Goal: Information Seeking & Learning: Check status

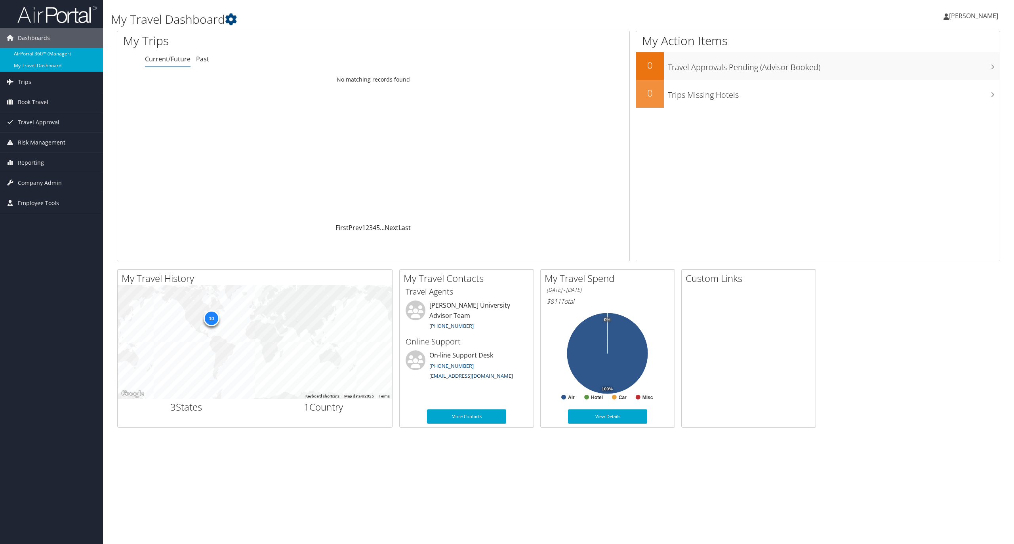
click at [69, 54] on link "AirPortal 360™ (Manager)" at bounding box center [51, 54] width 103 height 12
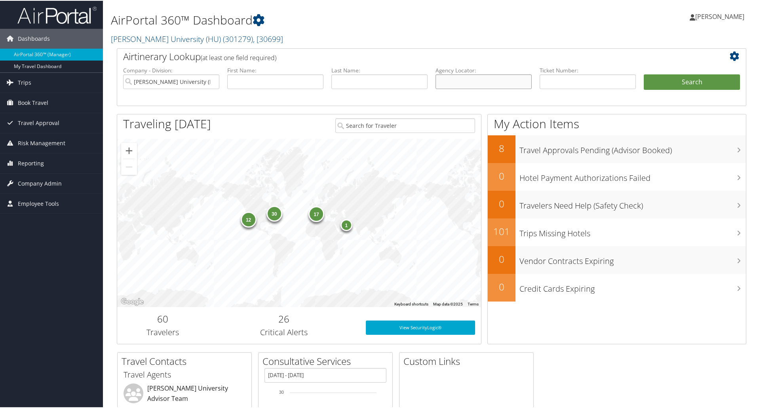
drag, startPoint x: 1000, startPoint y: 0, endPoint x: 458, endPoint y: 79, distance: 547.8
click at [458, 79] on input "text" at bounding box center [484, 81] width 96 height 15
paste input "C88KVS"
type input "C88KVS"
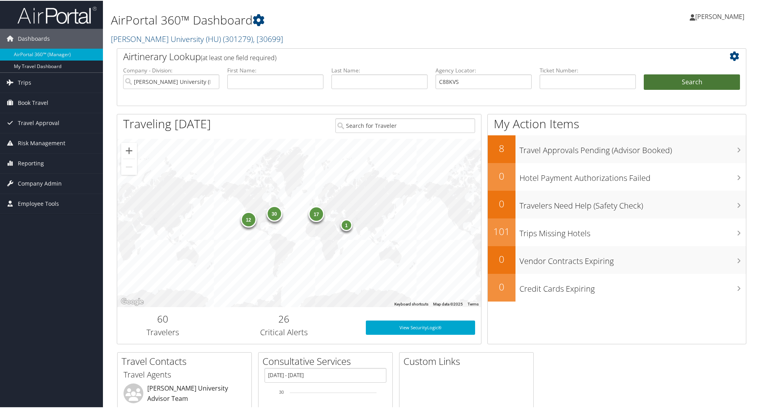
click at [655, 83] on button "Search" at bounding box center [692, 82] width 96 height 16
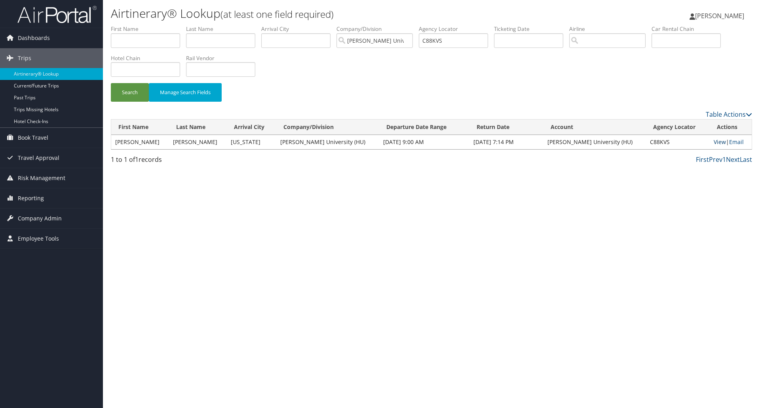
click at [714, 140] on link "View" at bounding box center [720, 142] width 12 height 8
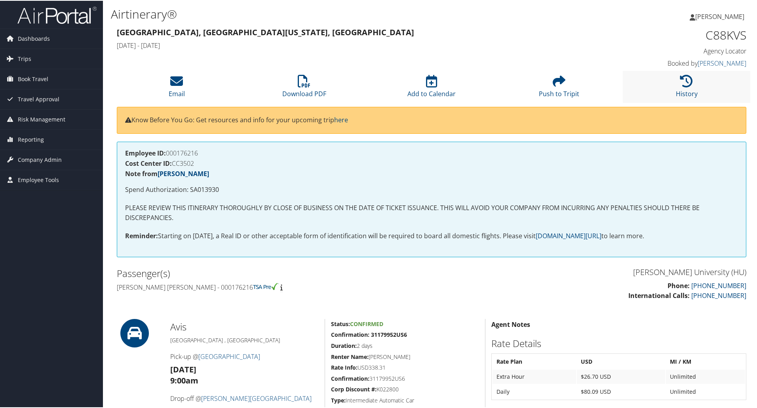
click at [676, 87] on li "History" at bounding box center [686, 86] width 127 height 32
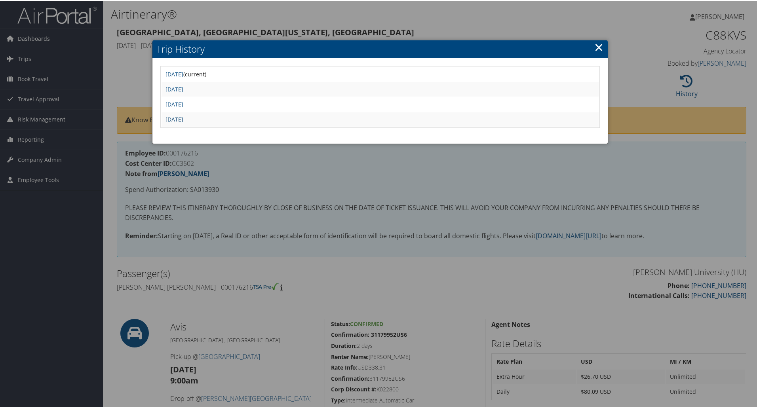
click at [183, 121] on link "Wed May 14 11:26:27 MDT 2025" at bounding box center [175, 119] width 18 height 8
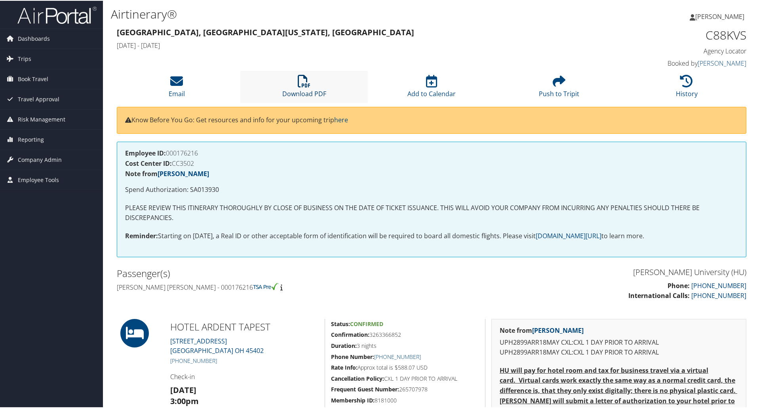
click at [303, 85] on icon at bounding box center [304, 80] width 13 height 13
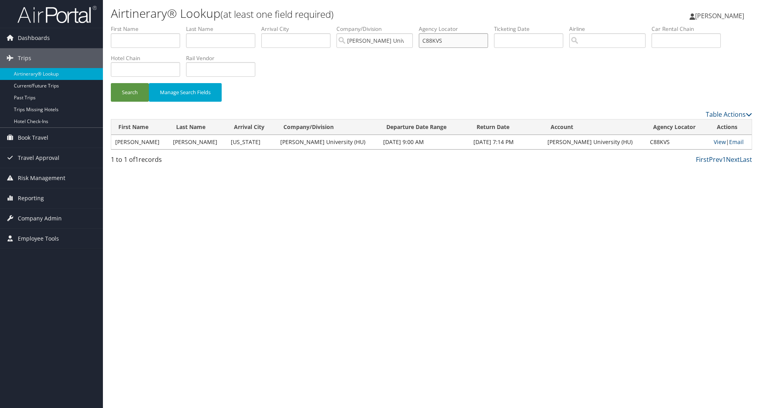
click at [434, 42] on input "C88KVS" at bounding box center [453, 40] width 69 height 15
paste input "DJFNB"
click at [124, 97] on button "Search" at bounding box center [130, 92] width 38 height 19
click at [714, 141] on link "View" at bounding box center [720, 142] width 12 height 8
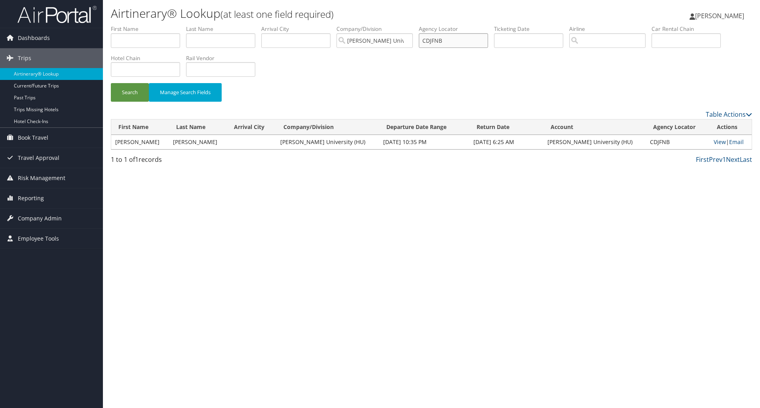
click at [444, 40] on input "CDJFNB" at bounding box center [453, 40] width 69 height 15
paste input "JY"
click at [111, 83] on button "Search" at bounding box center [130, 92] width 38 height 19
click at [715, 139] on link "View" at bounding box center [721, 142] width 12 height 8
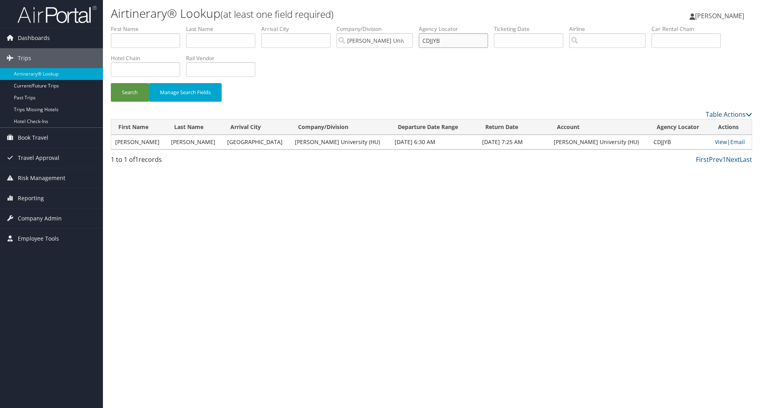
click at [439, 39] on input "CDJJYB" at bounding box center [453, 40] width 69 height 15
paste input "6X9PZ"
click at [113, 93] on button "Search" at bounding box center [130, 92] width 38 height 19
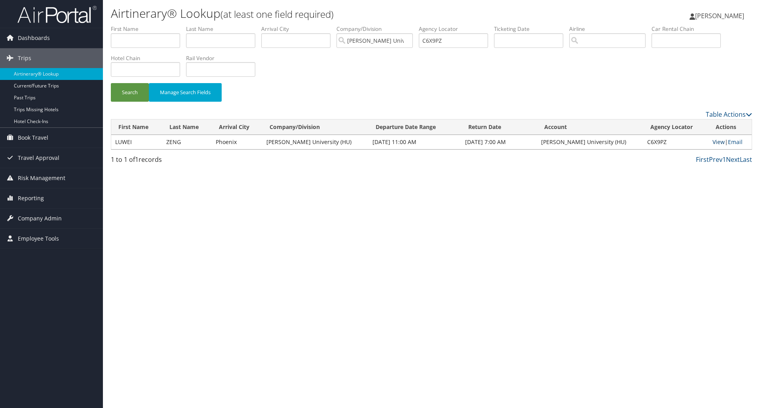
click at [715, 143] on link "View" at bounding box center [719, 142] width 12 height 8
click at [435, 39] on input "C6X9PZ" at bounding box center [453, 40] width 69 height 15
click at [713, 143] on link "View" at bounding box center [719, 142] width 12 height 8
click at [436, 42] on input "C6X9PZ" at bounding box center [453, 40] width 69 height 15
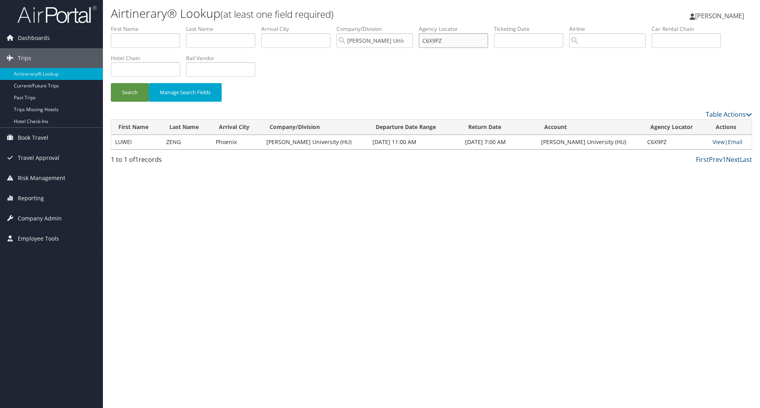
paste input "7LHPR"
click at [141, 92] on button "Search" at bounding box center [130, 92] width 38 height 19
click at [714, 144] on link "View" at bounding box center [720, 142] width 12 height 8
click at [434, 37] on input "C7LHPR" at bounding box center [453, 40] width 69 height 15
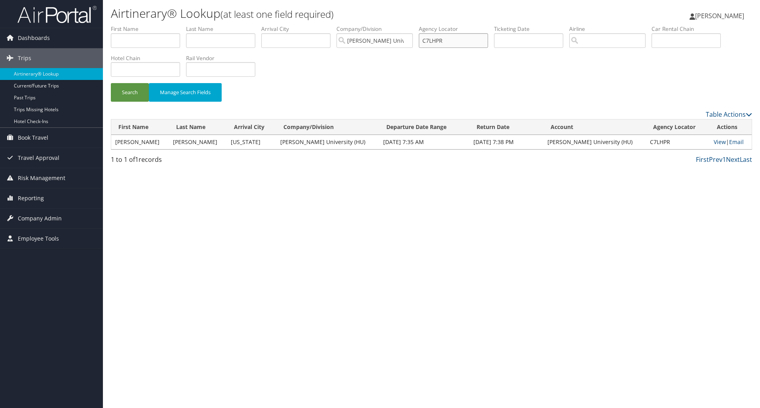
paste input "5W85P"
click at [119, 90] on button "Search" at bounding box center [130, 92] width 38 height 19
click at [714, 141] on link "View" at bounding box center [720, 142] width 12 height 8
click at [452, 40] on input "C5W85P" at bounding box center [453, 40] width 69 height 15
click at [445, 41] on input "C5W85P" at bounding box center [453, 40] width 69 height 15
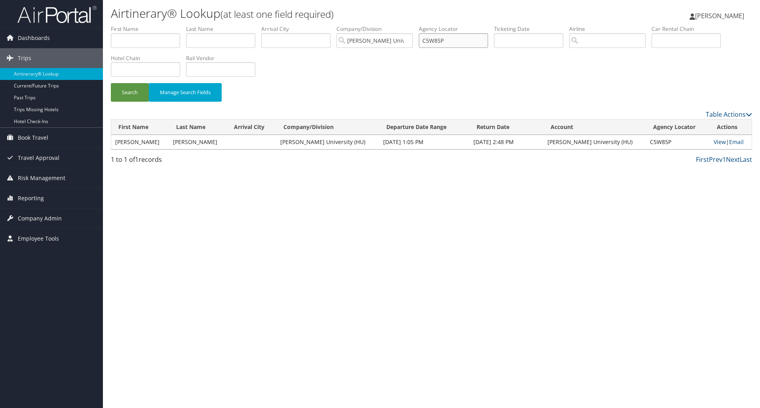
click at [445, 41] on input "C5W85P" at bounding box center [453, 40] width 69 height 15
paste input "6Y6GQ"
click at [111, 83] on button "Search" at bounding box center [130, 92] width 38 height 19
click at [716, 143] on link "View" at bounding box center [720, 142] width 12 height 8
click at [433, 39] on input "C6Y6GQ" at bounding box center [453, 40] width 69 height 15
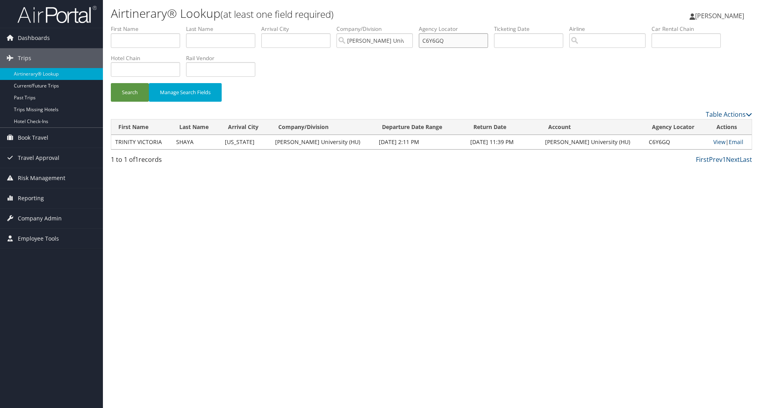
click at [433, 39] on input "C6Y6GQ" at bounding box center [453, 40] width 69 height 15
paste input "5XYQW"
type input "C5XYQW"
click at [124, 97] on button "Search" at bounding box center [130, 92] width 38 height 19
click at [713, 145] on link "View" at bounding box center [719, 142] width 12 height 8
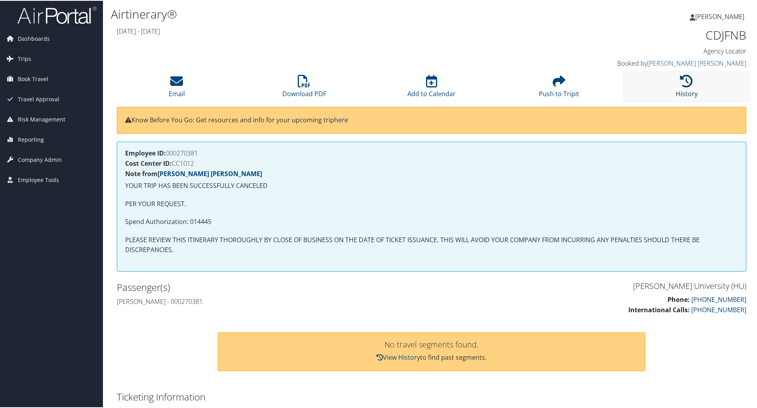
click at [688, 85] on icon at bounding box center [686, 80] width 13 height 13
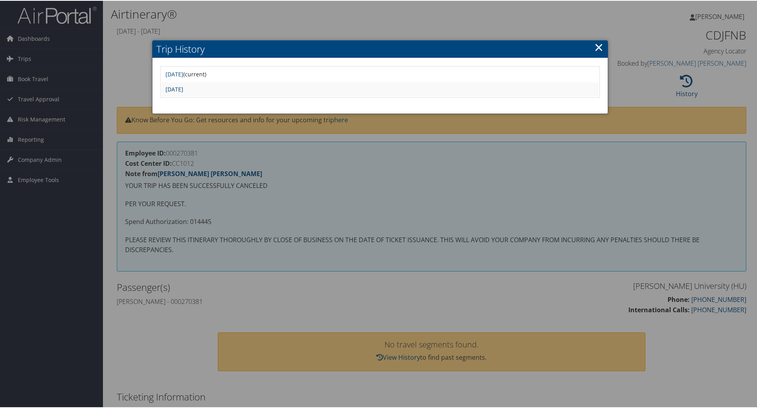
click at [183, 88] on link "Wed May 28 22:46:27 MDT 2025" at bounding box center [175, 89] width 18 height 8
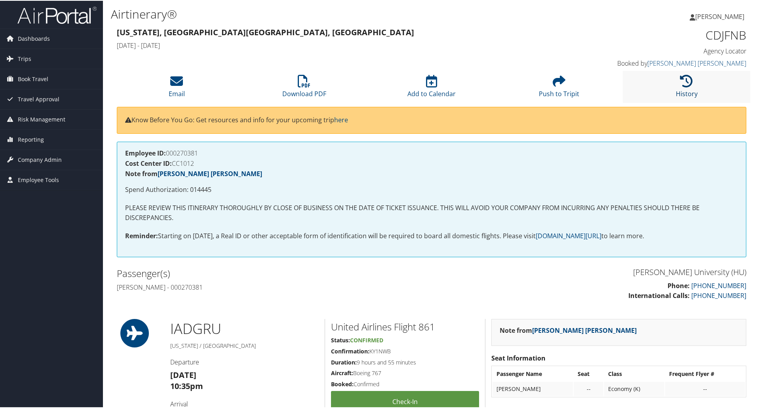
click at [680, 81] on icon at bounding box center [686, 80] width 13 height 13
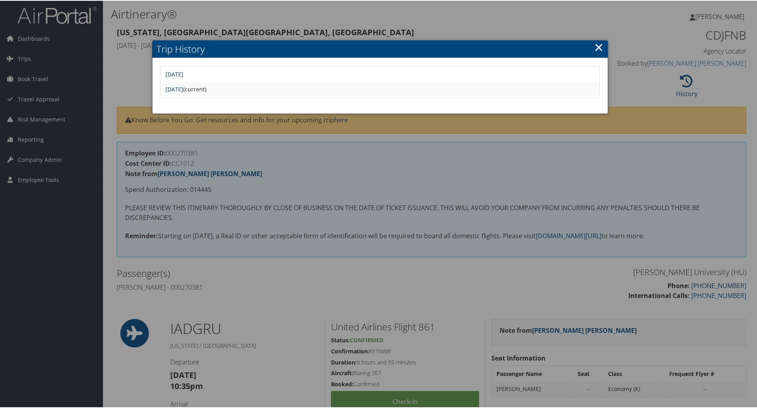
click at [183, 70] on link "Sun Jun 1 18:08:17 MDT 2025" at bounding box center [175, 74] width 18 height 8
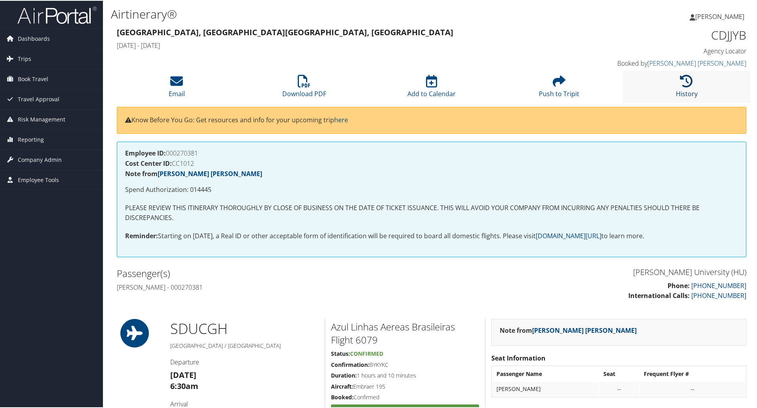
click at [680, 84] on icon at bounding box center [686, 80] width 13 height 13
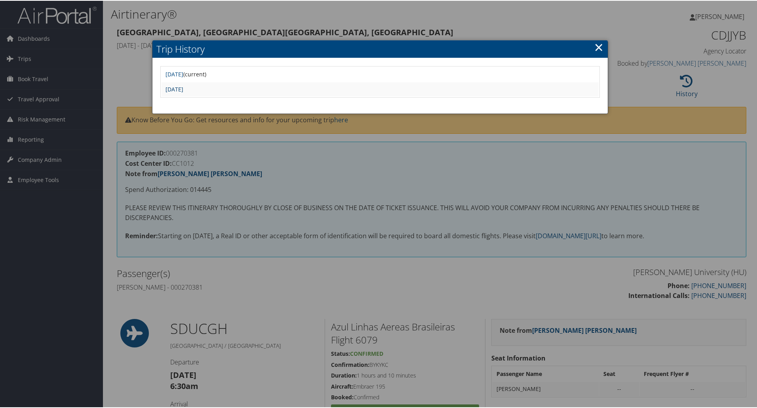
click at [183, 89] on link "Wed May 28 22:44:18 MDT 2025" at bounding box center [175, 89] width 18 height 8
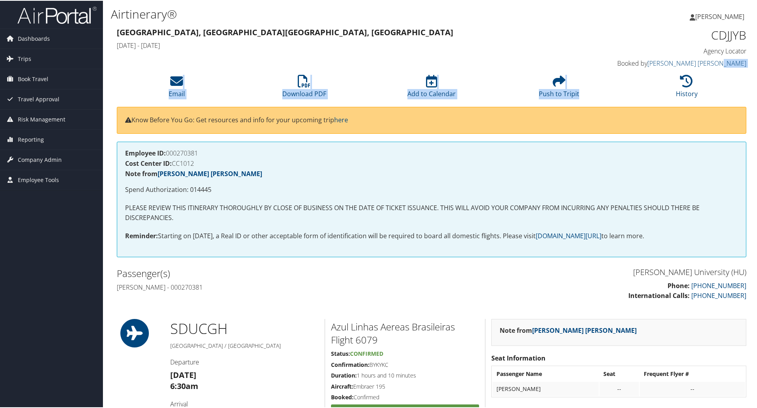
drag, startPoint x: 756, startPoint y: 69, endPoint x: 759, endPoint y: 114, distance: 46.0
click at [757, 96] on html "Menu Dashboards ► AirPortal 360™ (Manager) My Travel Dashboard Trips ► Airtiner…" at bounding box center [380, 204] width 760 height 408
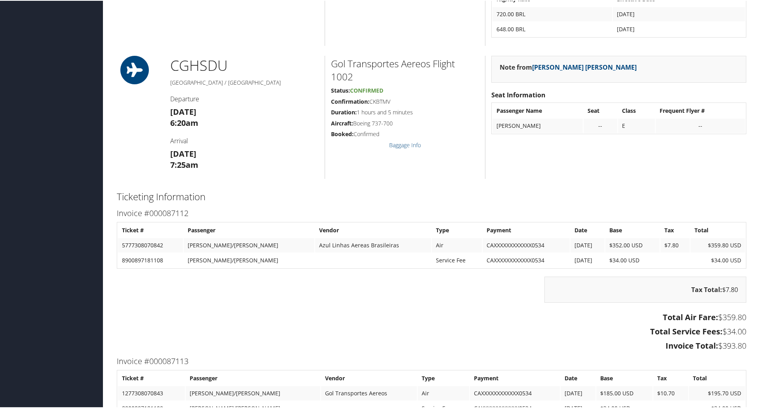
scroll to position [761, 0]
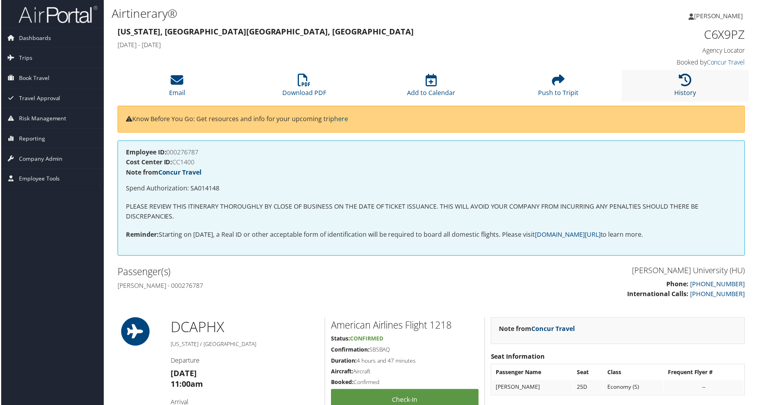
click at [688, 82] on icon at bounding box center [686, 80] width 13 height 13
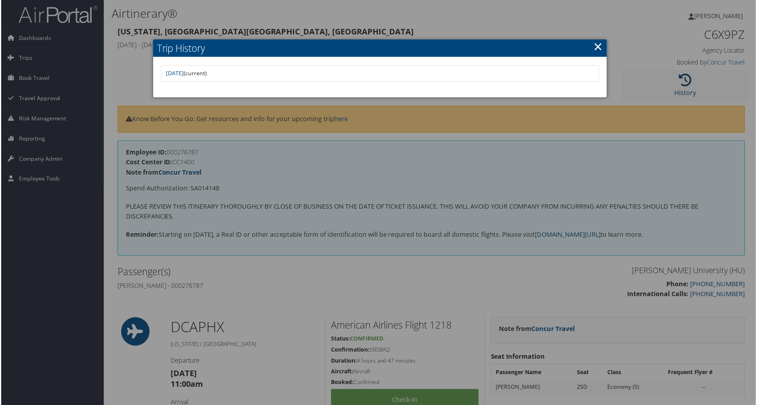
click at [688, 82] on div at bounding box center [380, 204] width 760 height 408
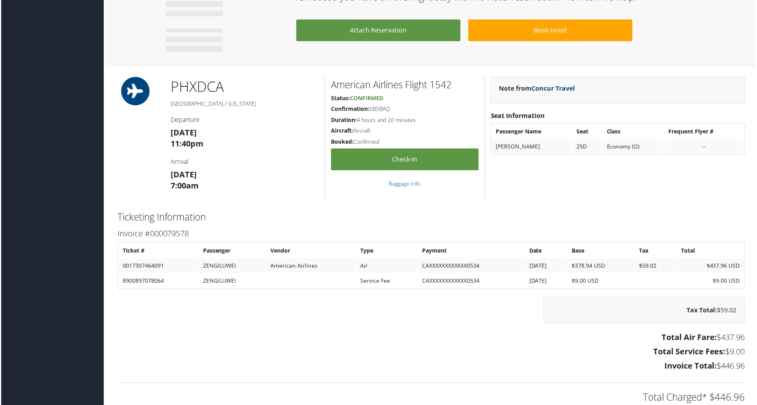
scroll to position [508, 0]
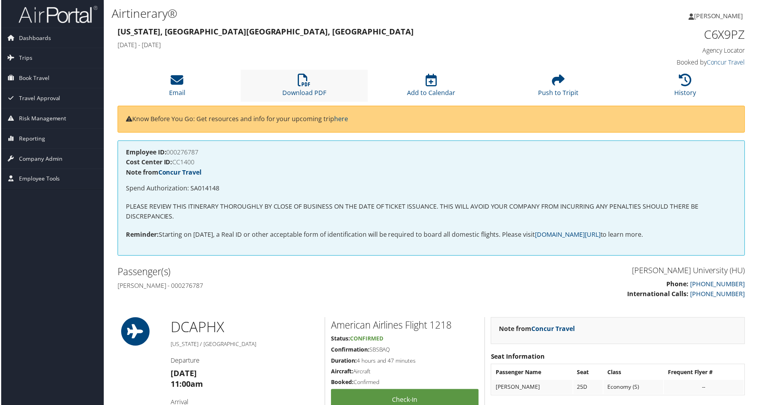
click at [312, 88] on li "Download PDF" at bounding box center [303, 86] width 127 height 32
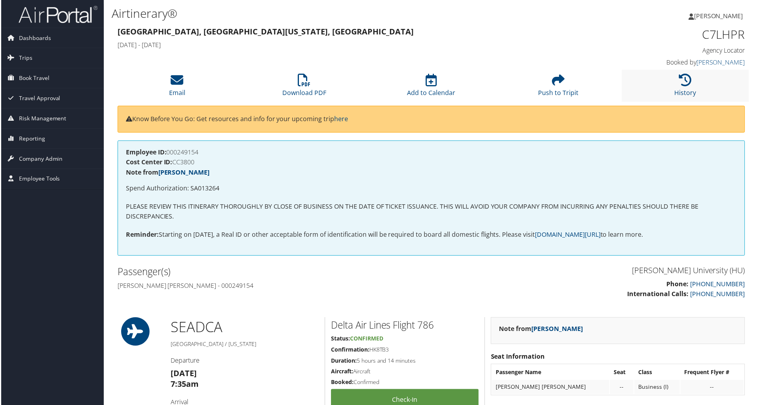
click at [690, 88] on li "History" at bounding box center [686, 86] width 127 height 32
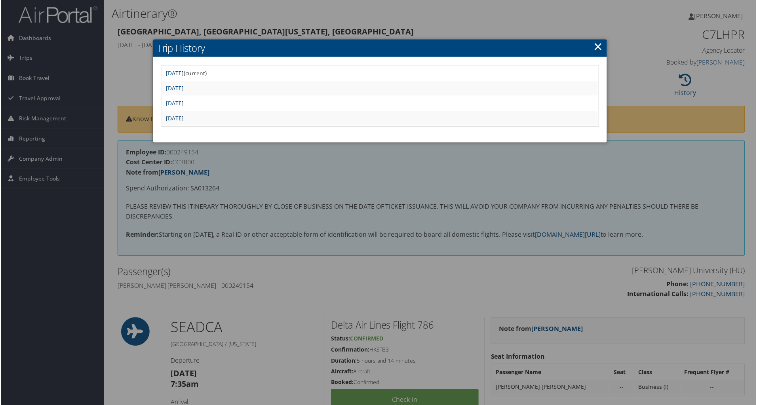
click at [183, 117] on link "Mon May 12 14:04:38 MDT 2025" at bounding box center [175, 119] width 18 height 8
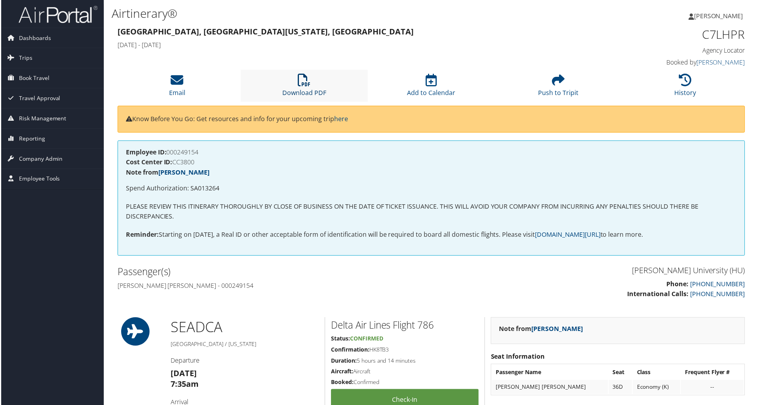
click at [307, 90] on link "Download PDF" at bounding box center [304, 87] width 44 height 19
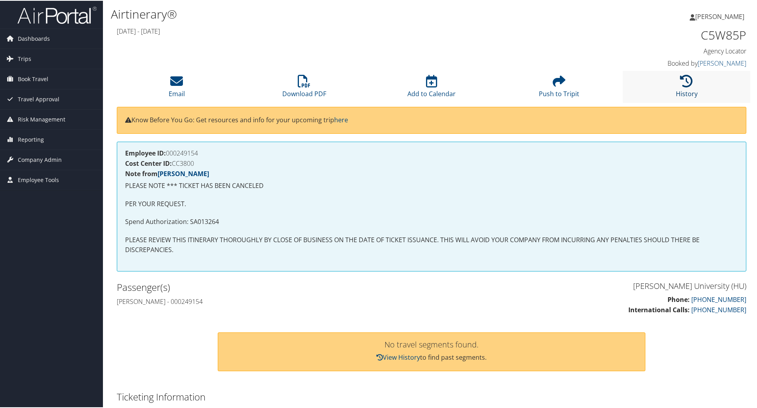
click at [689, 85] on icon at bounding box center [686, 80] width 13 height 13
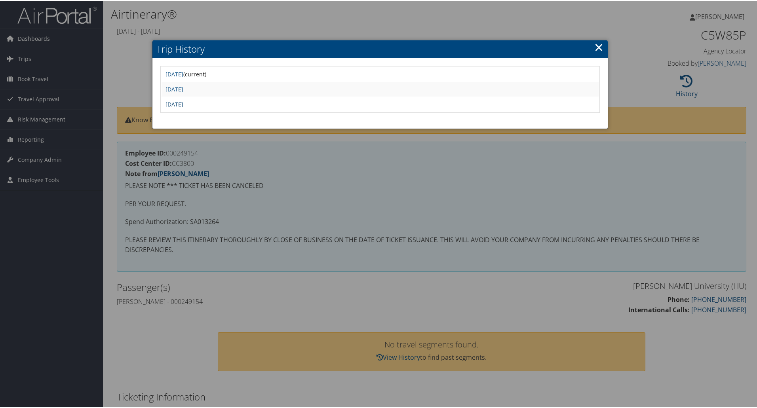
click at [183, 102] on link "Tue May 6 11:41:21 MDT 2025" at bounding box center [175, 104] width 18 height 8
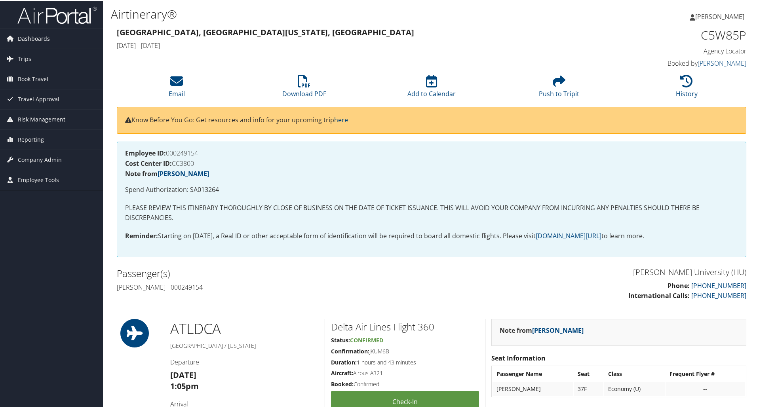
click at [243, 96] on li "Download PDF" at bounding box center [303, 86] width 127 height 32
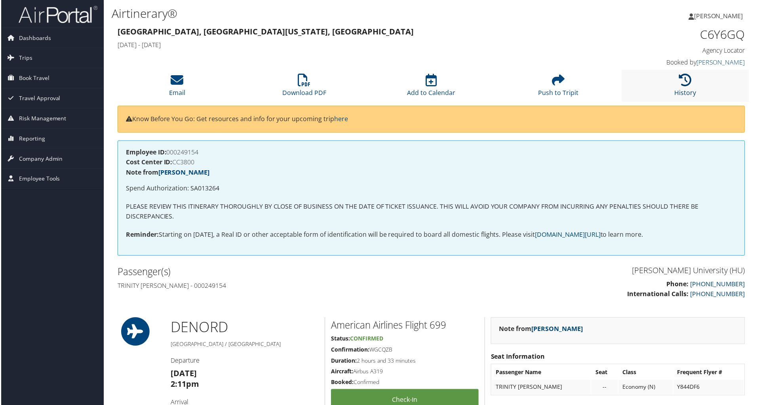
click at [680, 77] on icon at bounding box center [686, 80] width 13 height 13
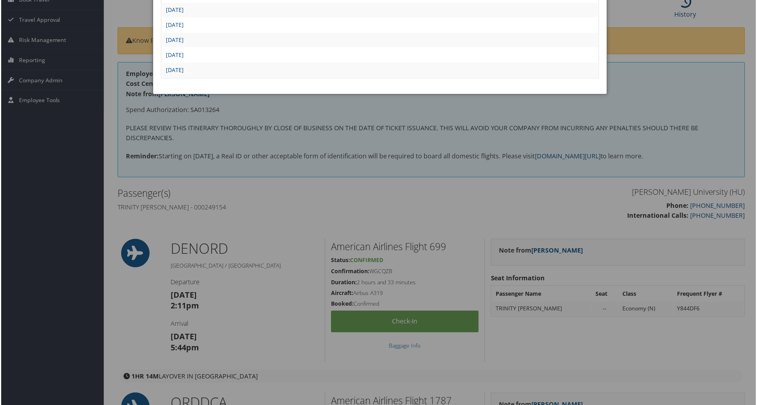
scroll to position [79, 0]
click at [183, 68] on link "Fri May 9 18:10:15 MDT 2025" at bounding box center [175, 70] width 18 height 8
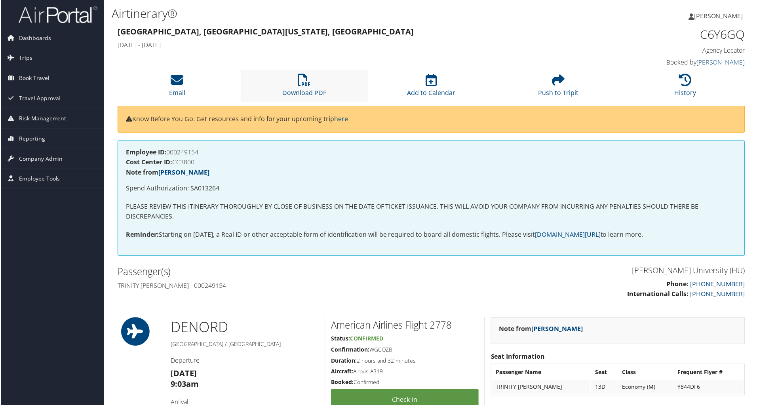
click at [296, 84] on li "Download PDF" at bounding box center [303, 86] width 127 height 32
click at [678, 109] on div "Know Before You Go: Get resources and info for your upcoming trip here" at bounding box center [432, 119] width 630 height 27
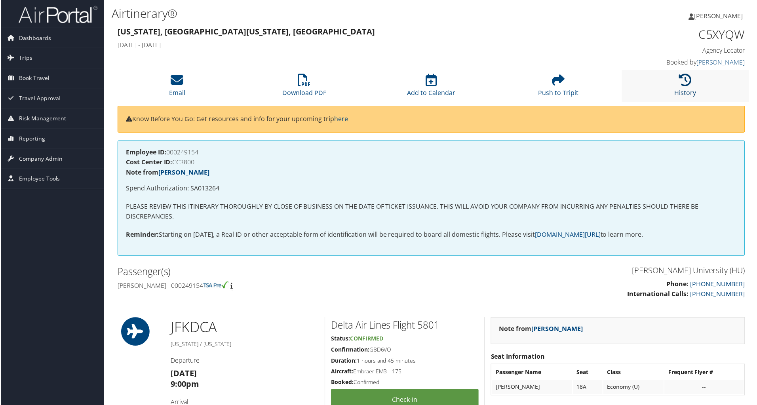
click at [686, 80] on icon at bounding box center [686, 80] width 13 height 13
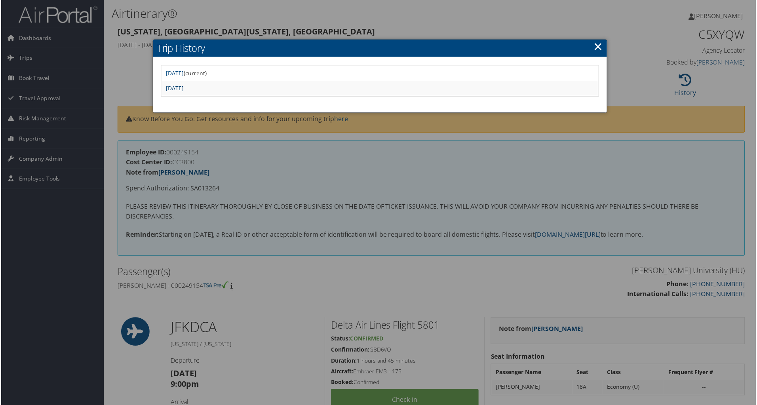
click at [183, 86] on link "[DATE]" at bounding box center [175, 89] width 18 height 8
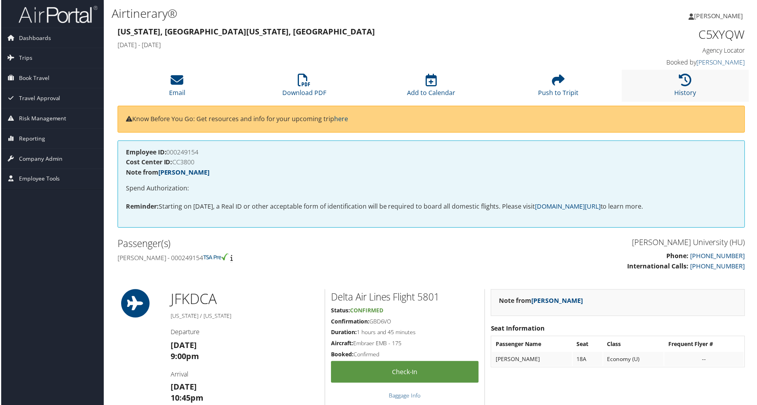
click at [699, 99] on li "History" at bounding box center [686, 86] width 127 height 32
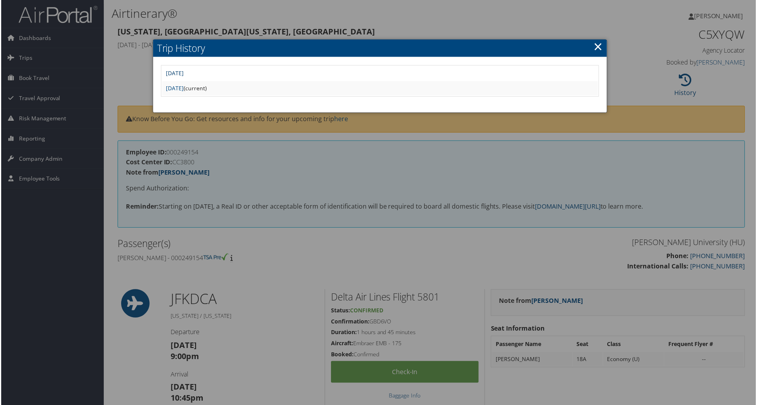
click at [183, 74] on link "[DATE]" at bounding box center [175, 74] width 18 height 8
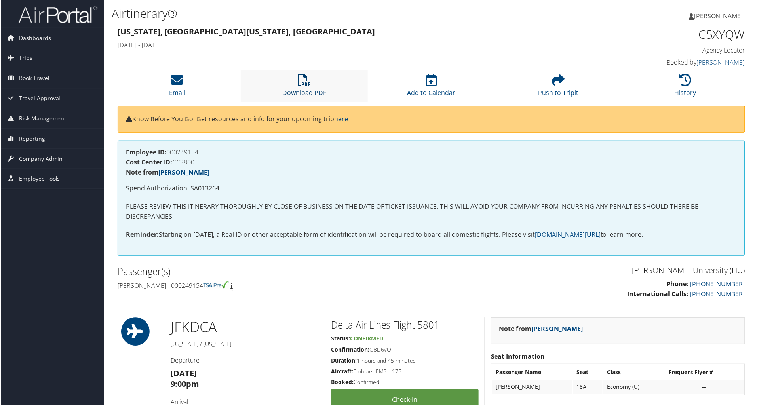
click at [308, 90] on link "Download PDF" at bounding box center [304, 87] width 44 height 19
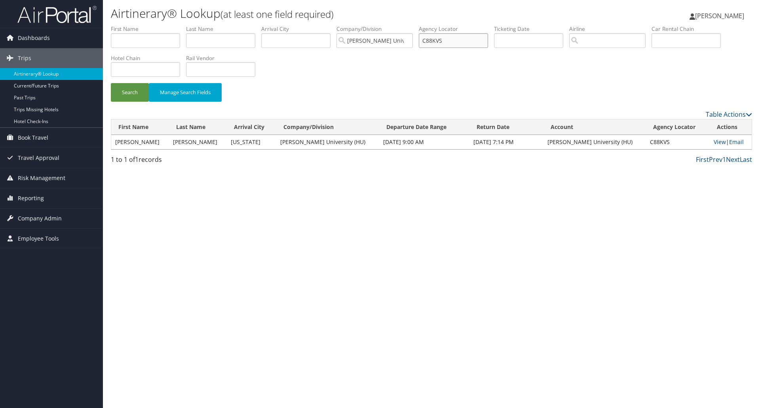
click at [433, 41] on input "C88KVS" at bounding box center [453, 40] width 69 height 15
paste input "6XKB1"
type input "C6XKB1"
click at [111, 83] on button "Search" at bounding box center [130, 92] width 38 height 19
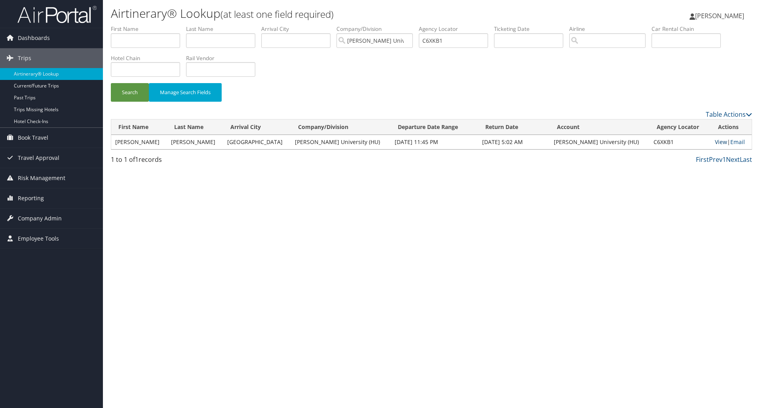
click at [715, 142] on link "View" at bounding box center [721, 142] width 12 height 8
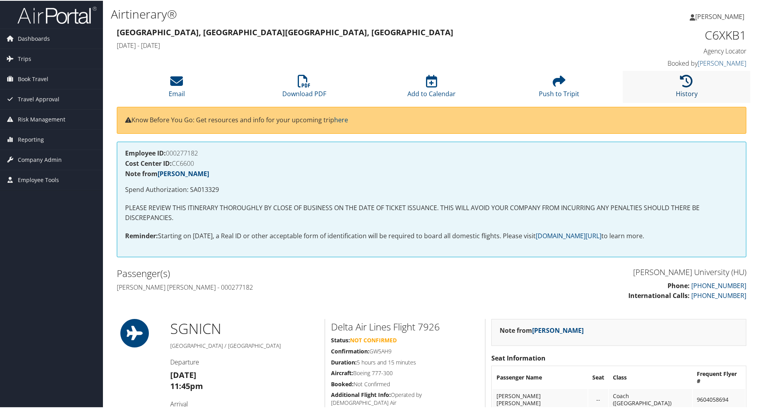
click at [680, 84] on icon at bounding box center [686, 80] width 13 height 13
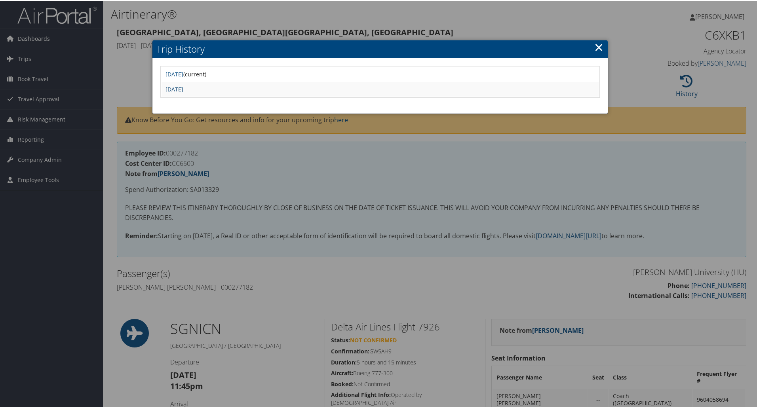
click at [183, 88] on link "[DATE]" at bounding box center [175, 89] width 18 height 8
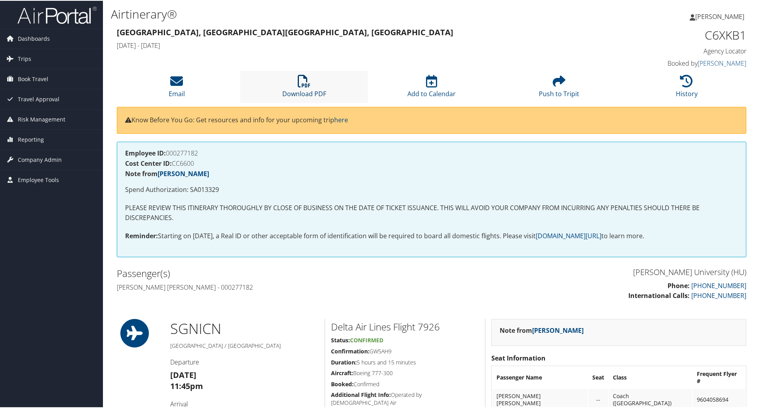
click at [308, 85] on icon at bounding box center [304, 80] width 13 height 13
click at [296, 77] on li "Download PDF" at bounding box center [303, 86] width 127 height 32
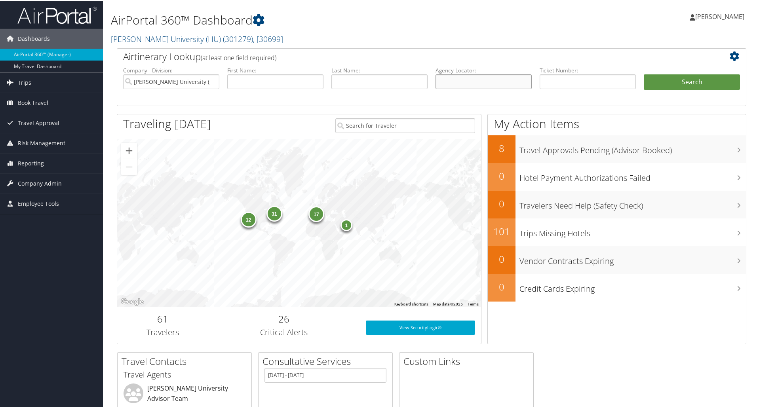
click at [454, 78] on input "text" at bounding box center [484, 81] width 96 height 15
paste input "C7TZG5"
type input "C7TZG5"
click at [685, 83] on button "Search" at bounding box center [692, 82] width 96 height 16
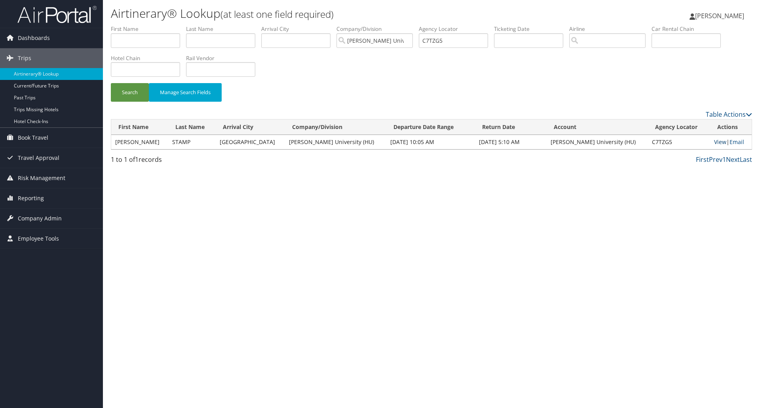
click at [714, 143] on link "View" at bounding box center [720, 142] width 12 height 8
click at [441, 42] on input "C7TZG5" at bounding box center [453, 40] width 69 height 15
click at [228, 40] on input "text" at bounding box center [220, 40] width 69 height 15
paste input "STAMP/WALTER HARRIS"
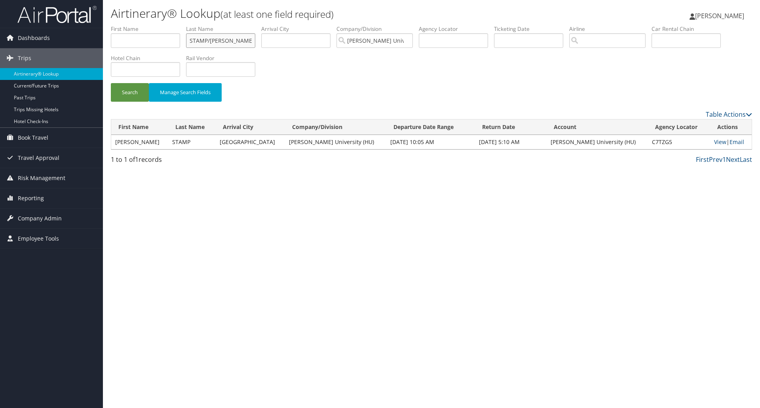
type input "STAMP/WALTER HARRIS"
click at [150, 40] on input "text" at bounding box center [145, 40] width 69 height 15
paste input "STAMP/WALTER HARRIS"
drag, startPoint x: 135, startPoint y: 41, endPoint x: 67, endPoint y: 41, distance: 68.1
click at [67, 41] on div "Dashboards AirPortal 360™ (Manager) My Travel Dashboard Trips Airtinerary® Look…" at bounding box center [380, 204] width 760 height 408
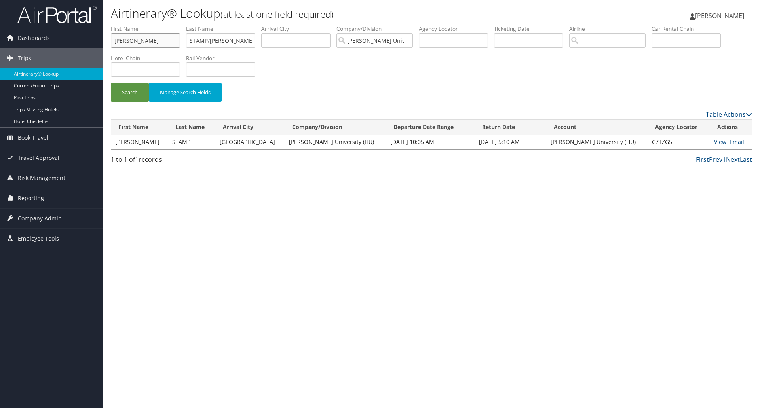
type input "WALTER"
drag, startPoint x: 211, startPoint y: 41, endPoint x: 320, endPoint y: 41, distance: 109.3
click at [320, 25] on ul "First Name WALTER Last Name STAMP/WALTER HARRIS Departure City Arrival City Com…" at bounding box center [431, 25] width 641 height 0
type input "STAMP"
click at [111, 83] on button "Search" at bounding box center [130, 92] width 38 height 19
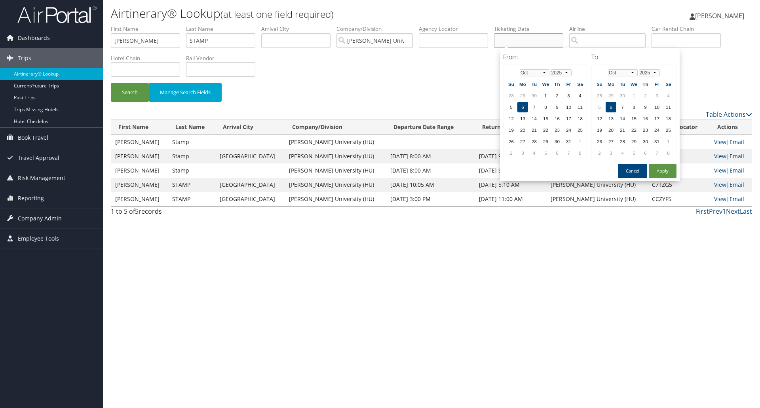
click at [522, 43] on input "text" at bounding box center [528, 40] width 69 height 15
click at [526, 71] on select "Jan Feb Mar Apr May Jun Jul Aug Sep Oct Nov Dec" at bounding box center [535, 72] width 30 height 7
click at [613, 72] on select "Jan Feb Mar Apr May Jun Jul Aug Sep Oct Nov Dec" at bounding box center [623, 72] width 30 height 7
click at [536, 143] on td "27" at bounding box center [534, 141] width 11 height 11
click at [617, 73] on select "Jan Feb Mar Apr May Jun Jul Aug Sep Oct Nov Dec" at bounding box center [623, 72] width 30 height 7
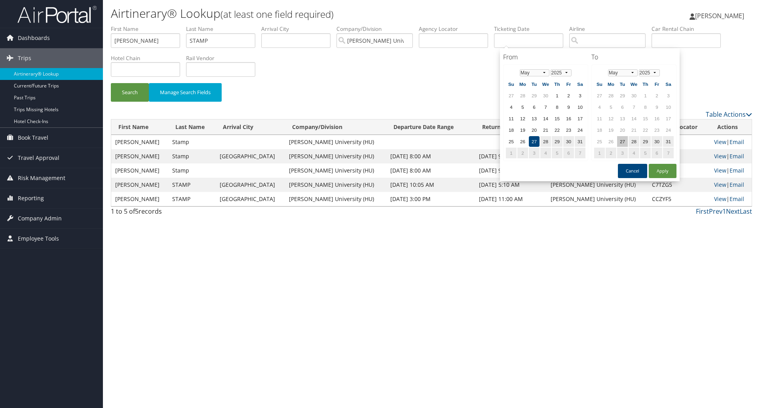
click at [624, 139] on td "27" at bounding box center [622, 141] width 11 height 11
click at [667, 169] on button "Apply" at bounding box center [663, 171] width 28 height 14
type input "05/27/2025"
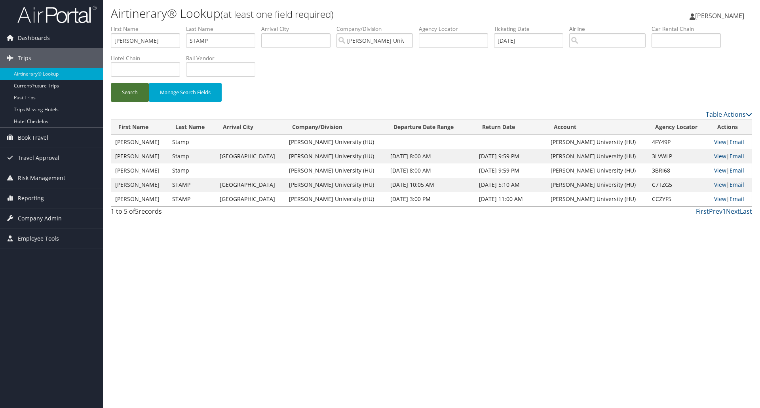
click at [122, 86] on button "Search" at bounding box center [130, 92] width 38 height 19
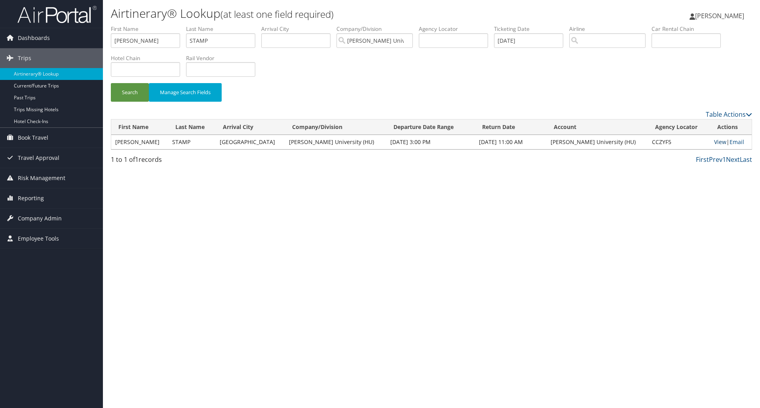
click at [714, 142] on link "View" at bounding box center [720, 142] width 12 height 8
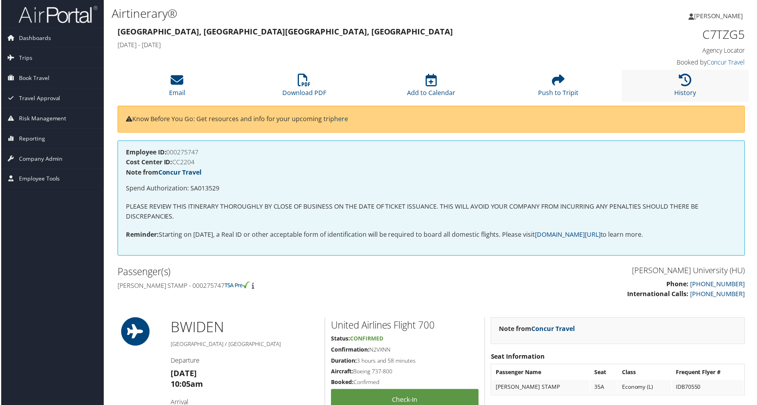
click at [673, 87] on li "History" at bounding box center [686, 86] width 127 height 32
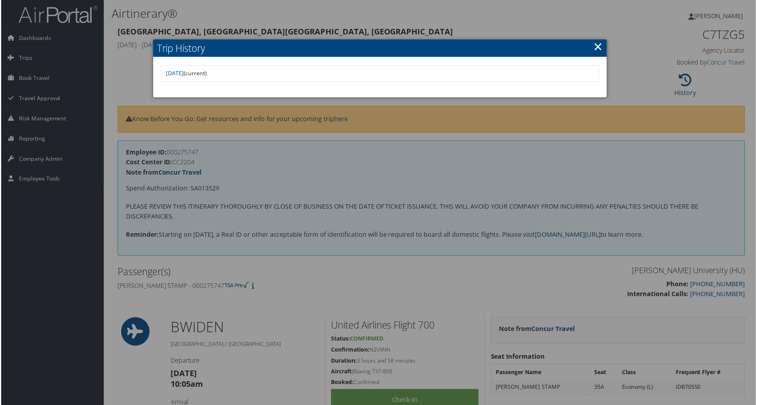
click at [597, 49] on link "×" at bounding box center [598, 46] width 9 height 16
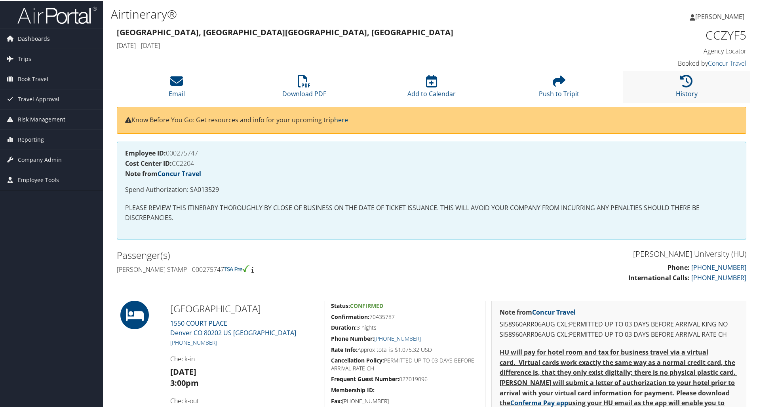
click at [681, 88] on li "History" at bounding box center [686, 86] width 127 height 32
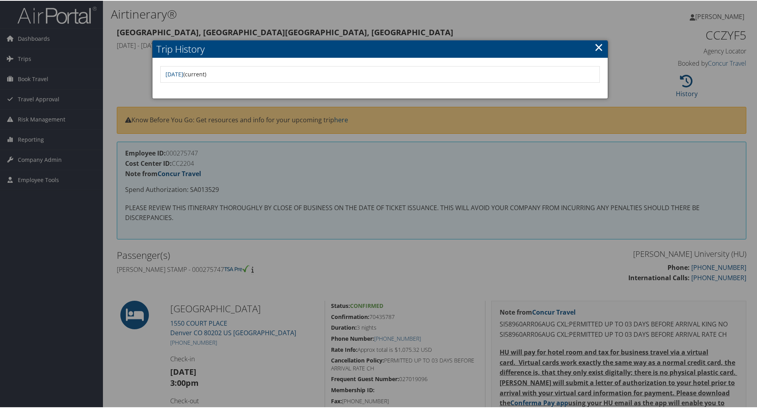
click at [597, 49] on link "×" at bounding box center [598, 46] width 9 height 16
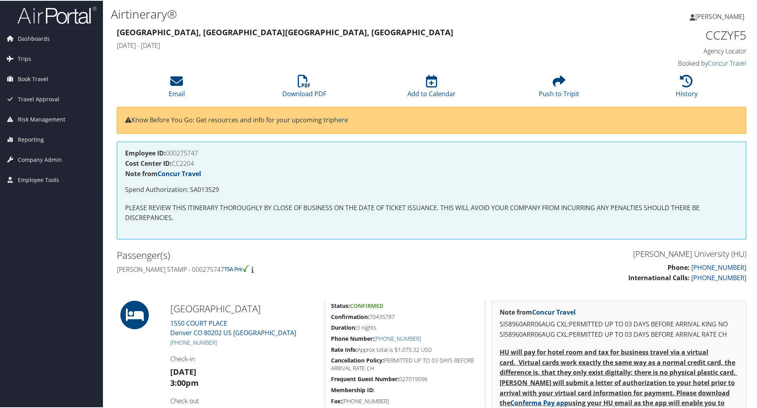
click at [723, 32] on h1 "CCZYF5" at bounding box center [672, 34] width 148 height 17
copy h1 "CCZYF5"
click at [304, 89] on link "Download PDF" at bounding box center [304, 87] width 44 height 19
